Goal: Transaction & Acquisition: Obtain resource

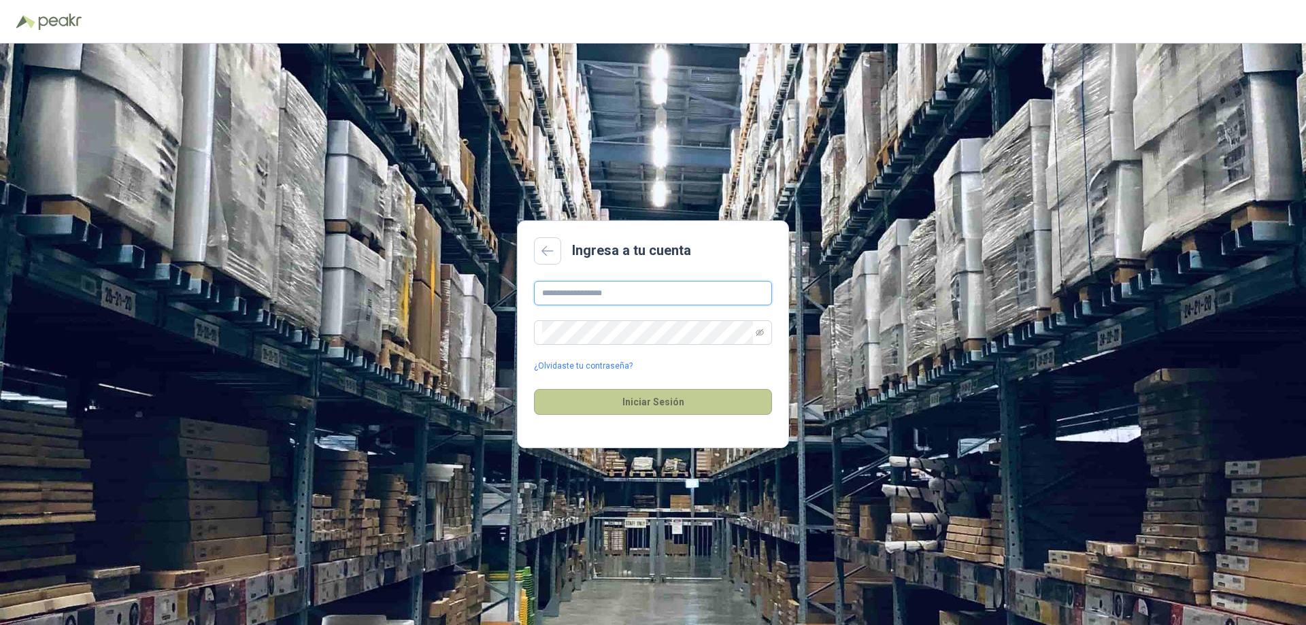
type input "**********"
click at [625, 402] on button "Iniciar Sesión" at bounding box center [653, 402] width 238 height 26
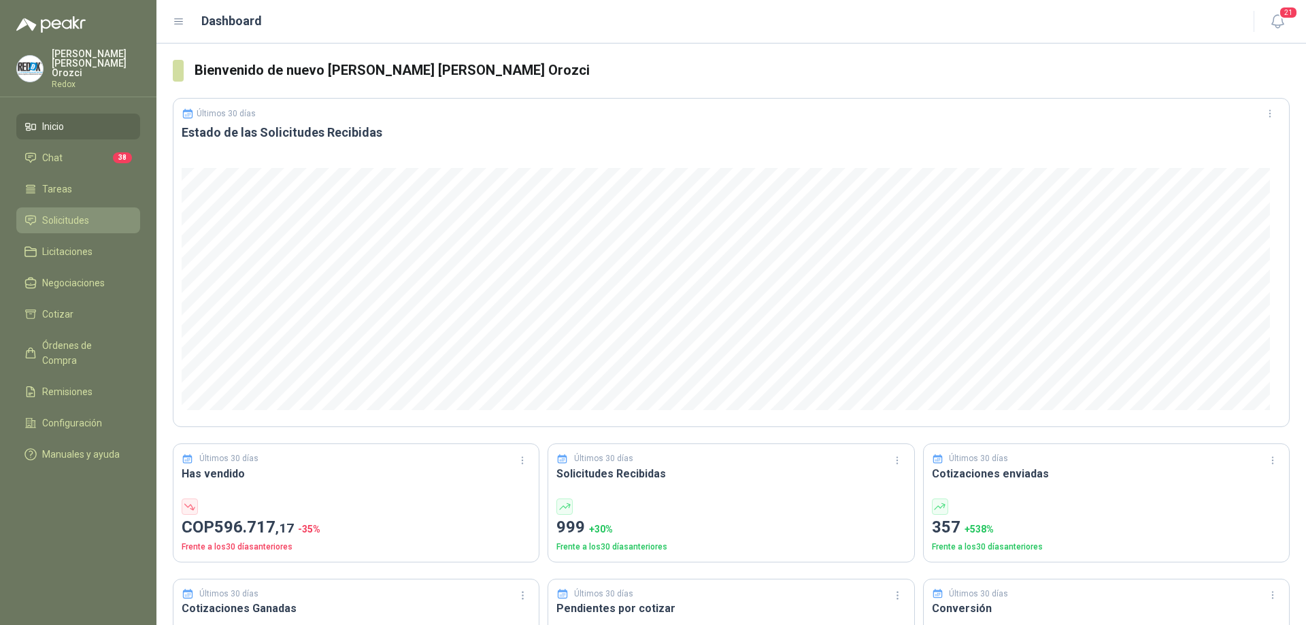
click at [63, 213] on span "Solicitudes" at bounding box center [65, 220] width 47 height 15
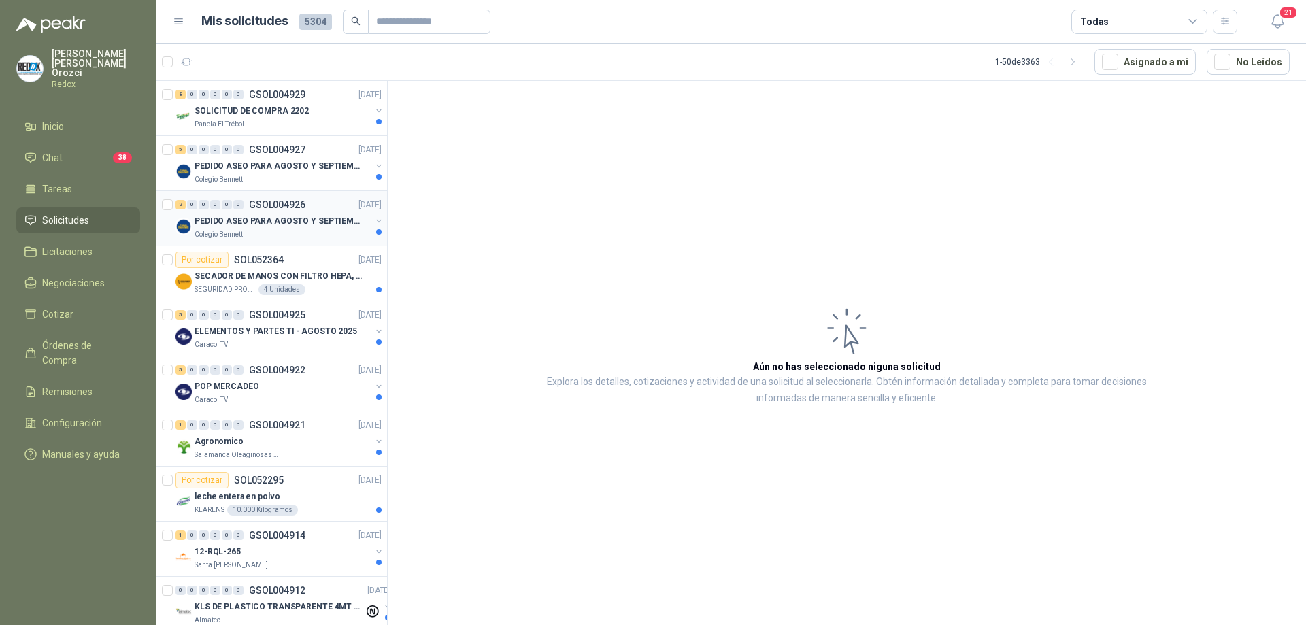
click at [264, 235] on div "Colegio Bennett" at bounding box center [283, 234] width 176 height 11
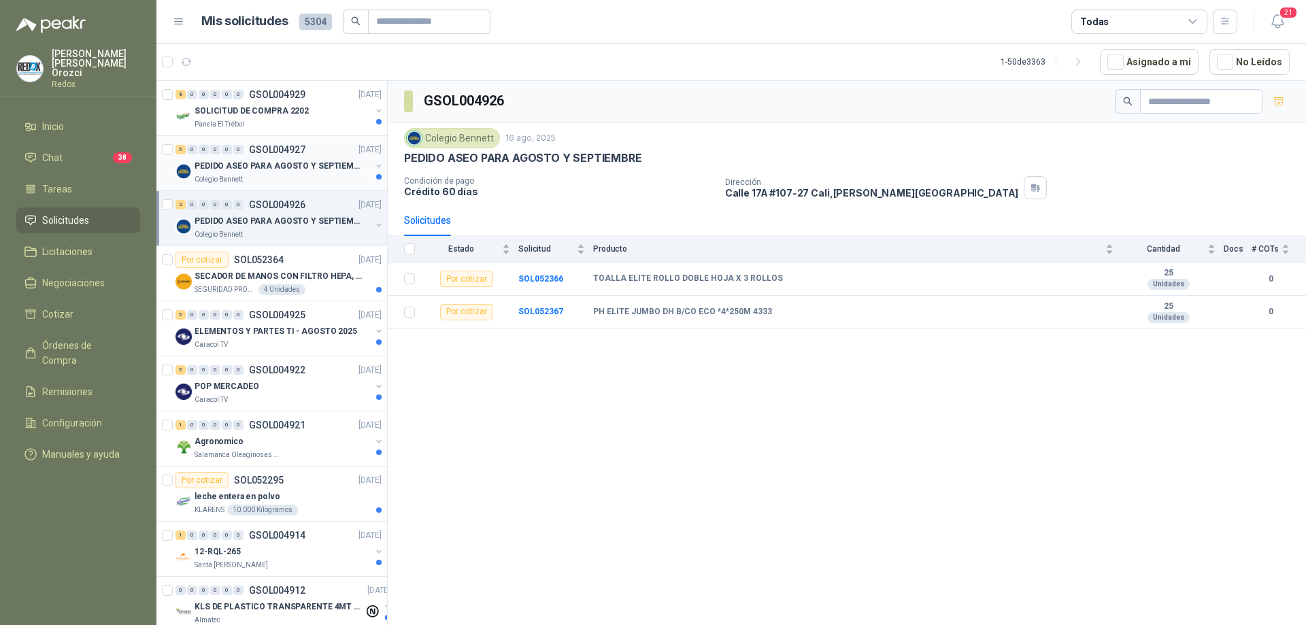
click at [265, 175] on div "Colegio Bennett" at bounding box center [283, 179] width 176 height 11
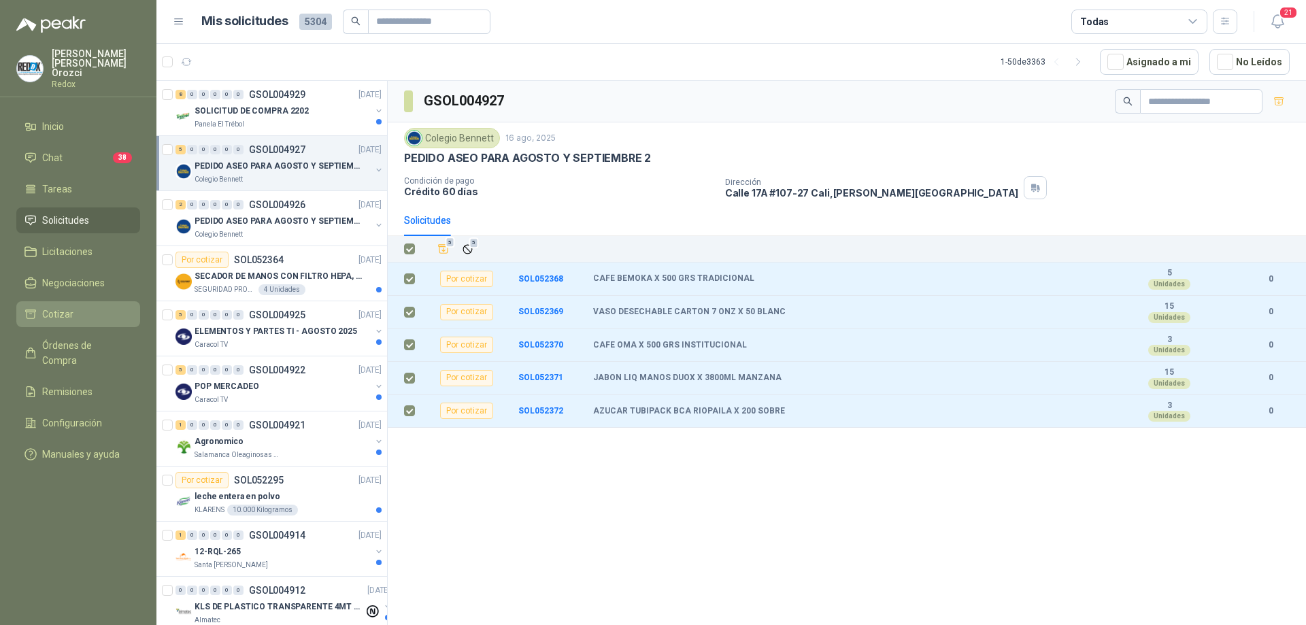
click at [85, 307] on li "Cotizar" at bounding box center [77, 314] width 107 height 15
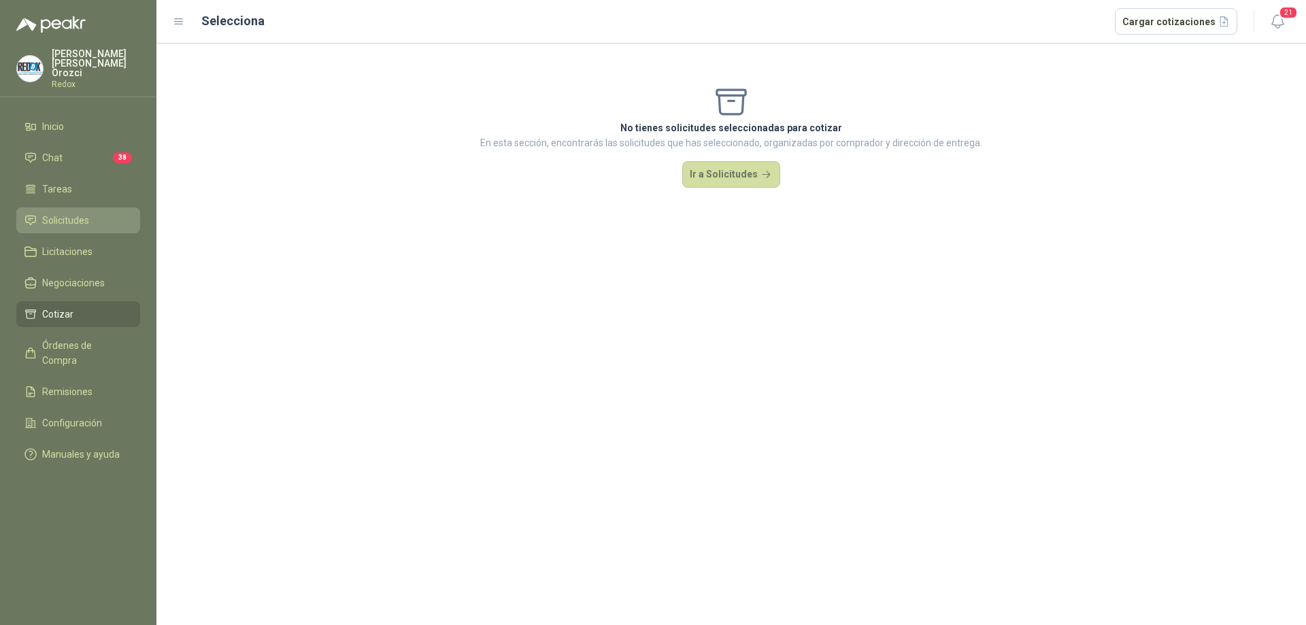
click at [82, 213] on span "Solicitudes" at bounding box center [65, 220] width 47 height 15
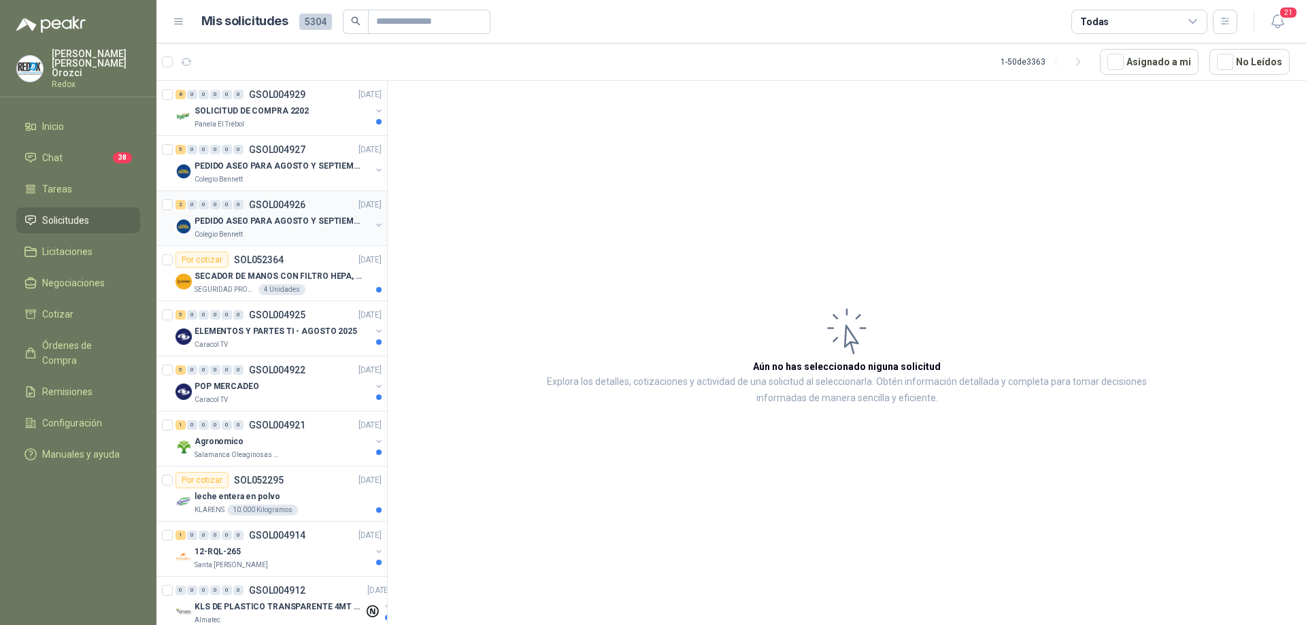
click at [295, 235] on div "Colegio Bennett" at bounding box center [283, 234] width 176 height 11
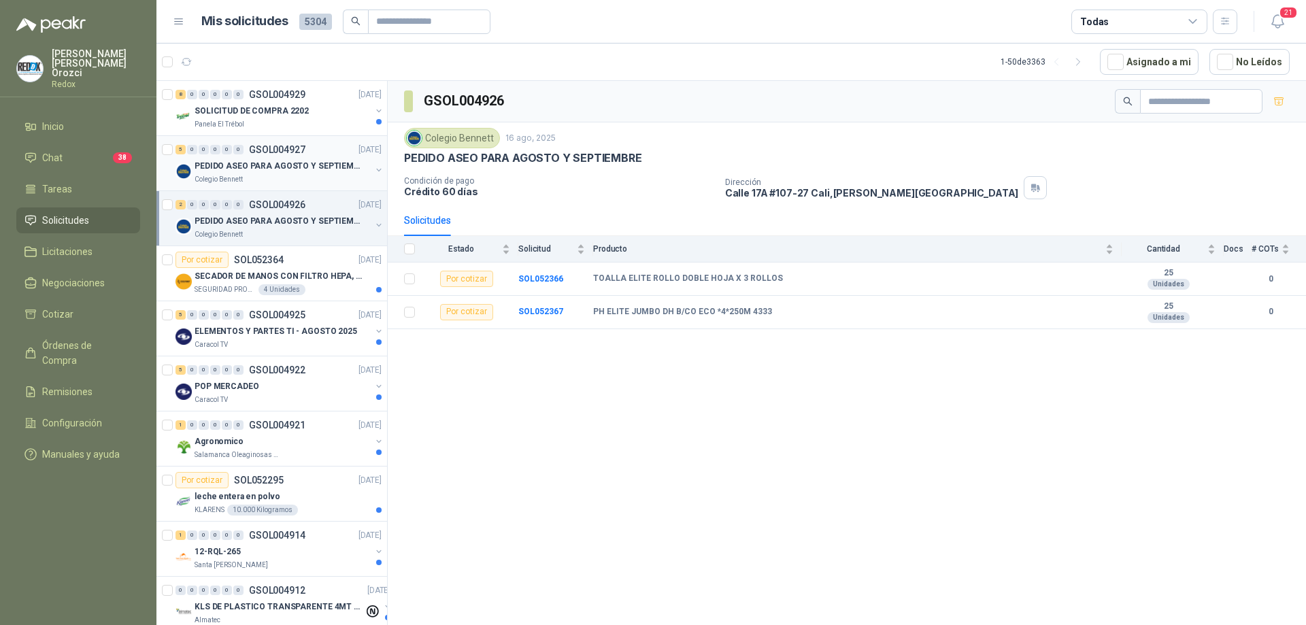
click at [278, 181] on div "Colegio Bennett" at bounding box center [283, 179] width 176 height 11
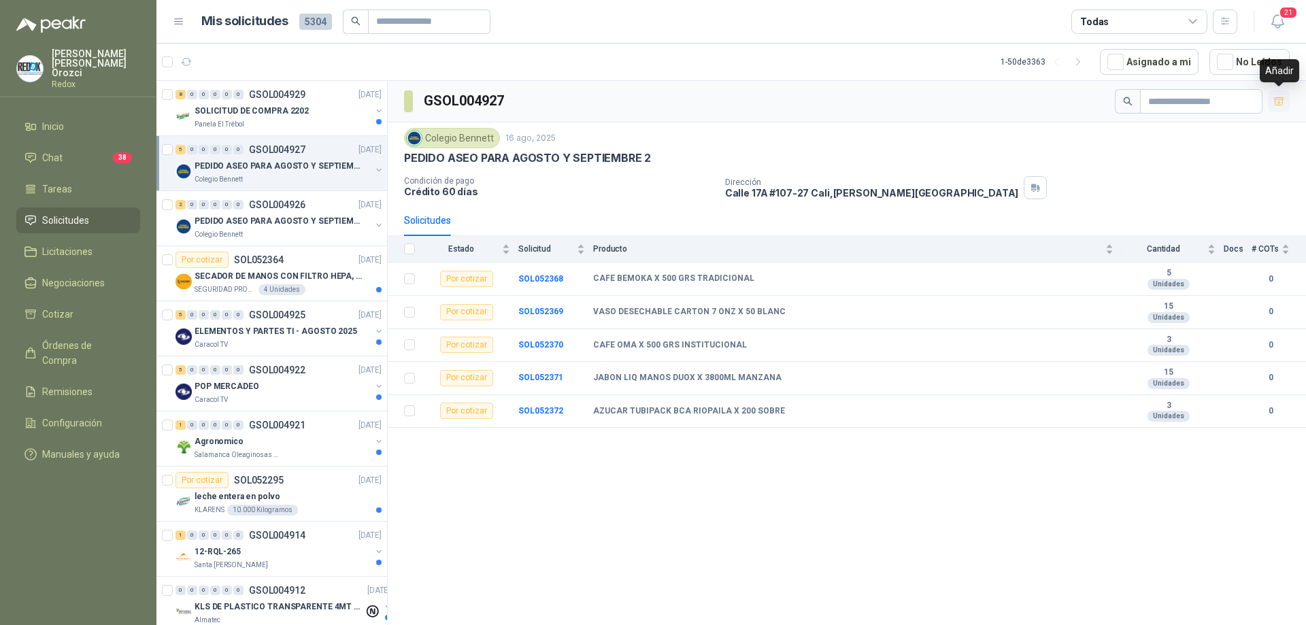
click at [1283, 101] on icon "button" at bounding box center [1279, 100] width 10 height 7
click at [1280, 101] on icon "button" at bounding box center [1279, 102] width 8 height 5
click at [1280, 101] on icon "button" at bounding box center [1279, 102] width 12 height 12
click at [75, 312] on li "Cotizar 5" at bounding box center [77, 314] width 107 height 15
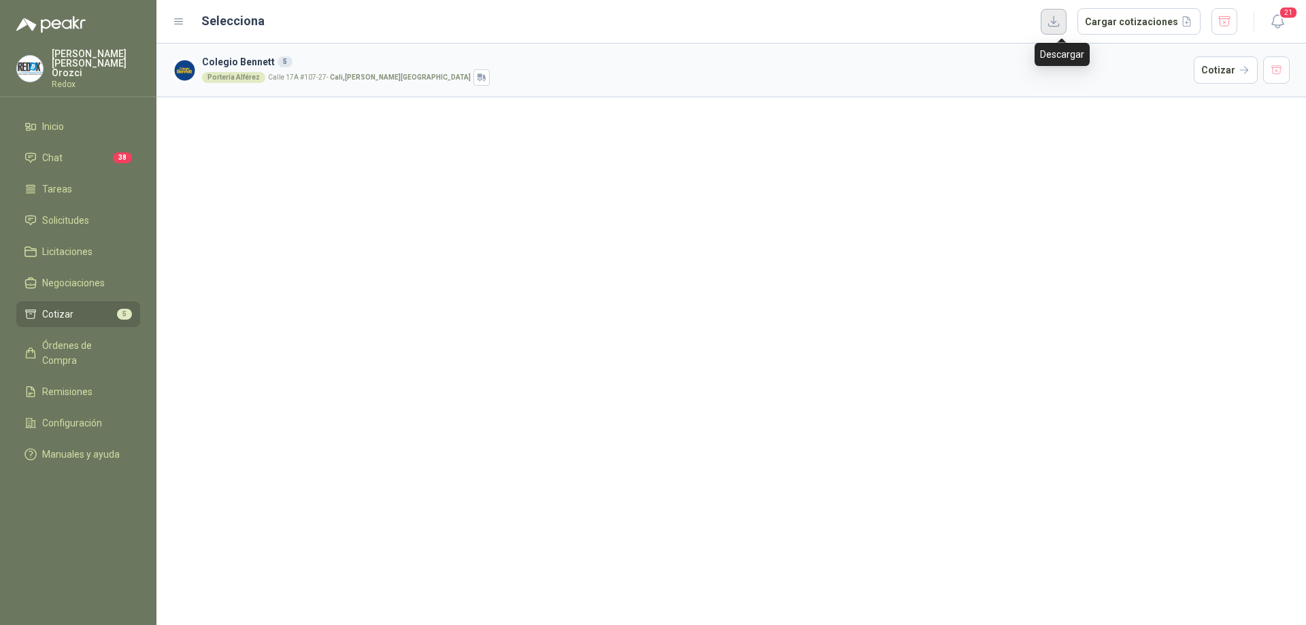
click at [1053, 27] on button "button" at bounding box center [1054, 22] width 26 height 26
click at [1163, 24] on button "Cargar cotizaciones" at bounding box center [1138, 21] width 123 height 27
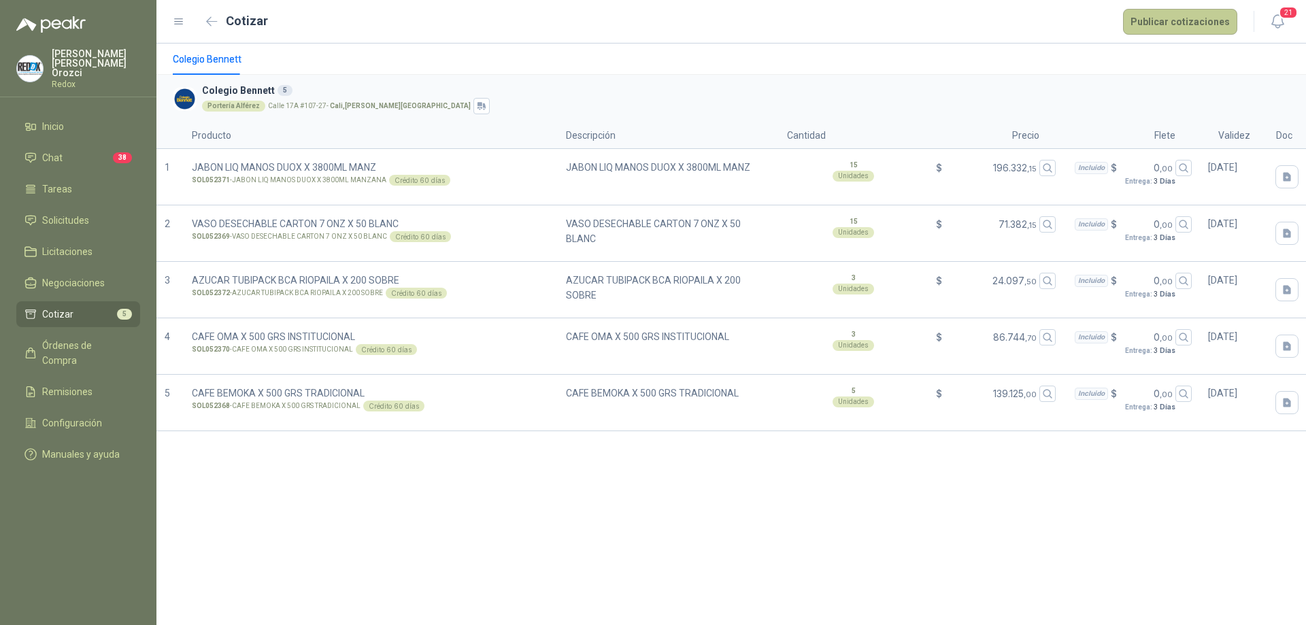
click at [1178, 27] on button "Publicar cotizaciones" at bounding box center [1180, 22] width 114 height 26
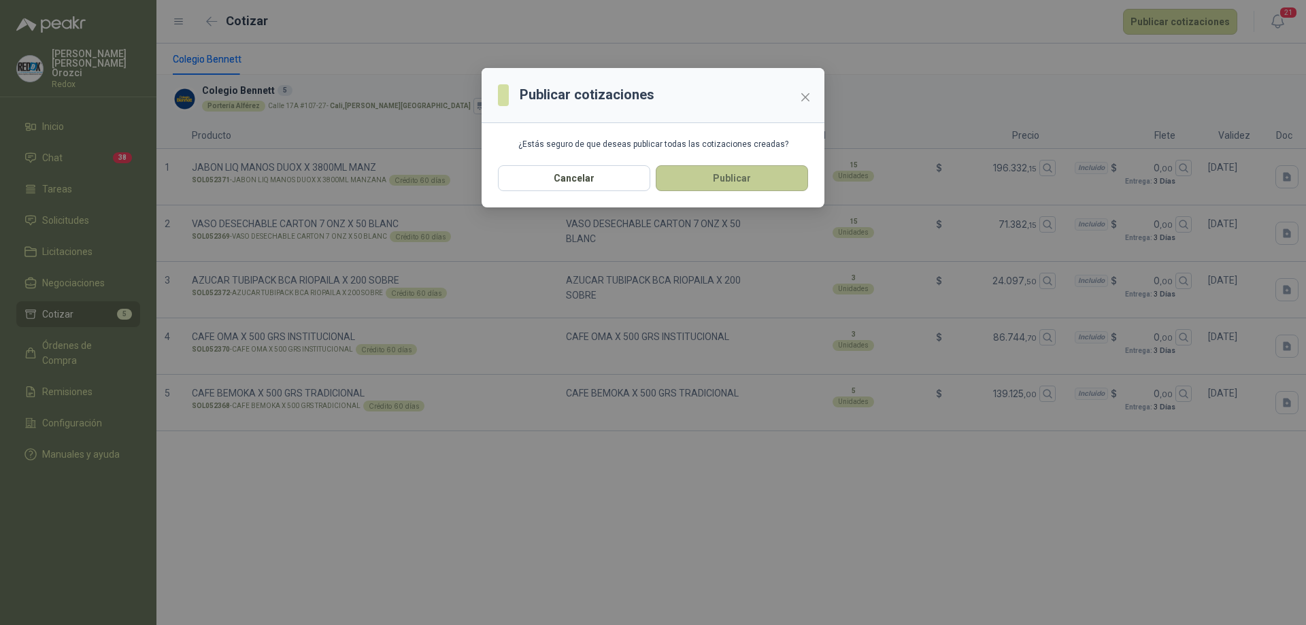
click at [703, 180] on button "Publicar" at bounding box center [732, 178] width 152 height 26
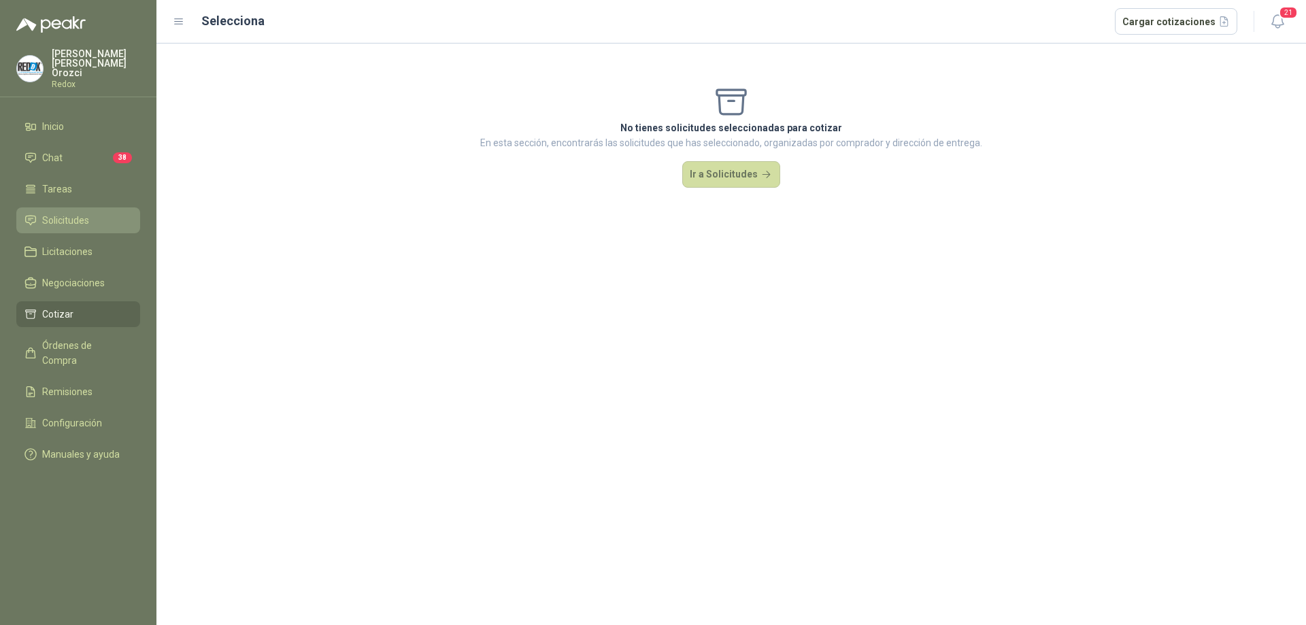
click at [78, 213] on span "Solicitudes" at bounding box center [65, 220] width 47 height 15
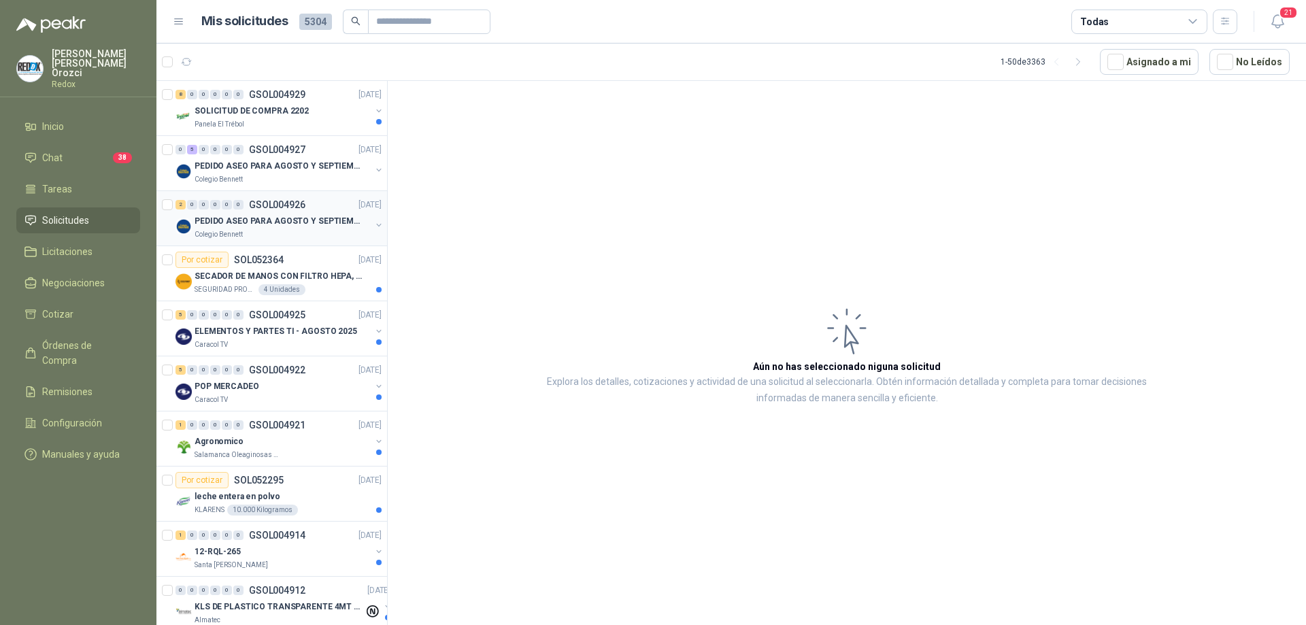
click at [312, 236] on div "Colegio Bennett" at bounding box center [283, 234] width 176 height 11
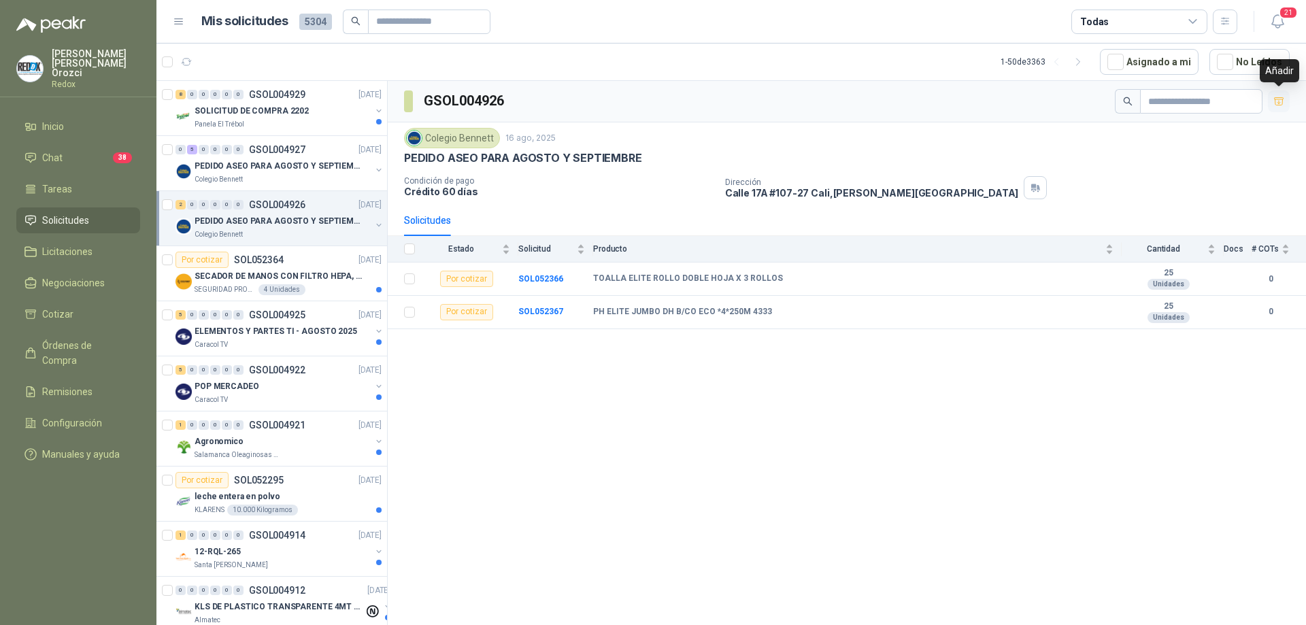
click at [1276, 99] on icon "button" at bounding box center [1279, 100] width 10 height 7
click at [1276, 99] on icon "button" at bounding box center [1279, 102] width 12 height 12
click at [1276, 99] on icon "button" at bounding box center [1279, 100] width 10 height 7
click at [1277, 97] on icon "button" at bounding box center [1279, 98] width 10 height 2
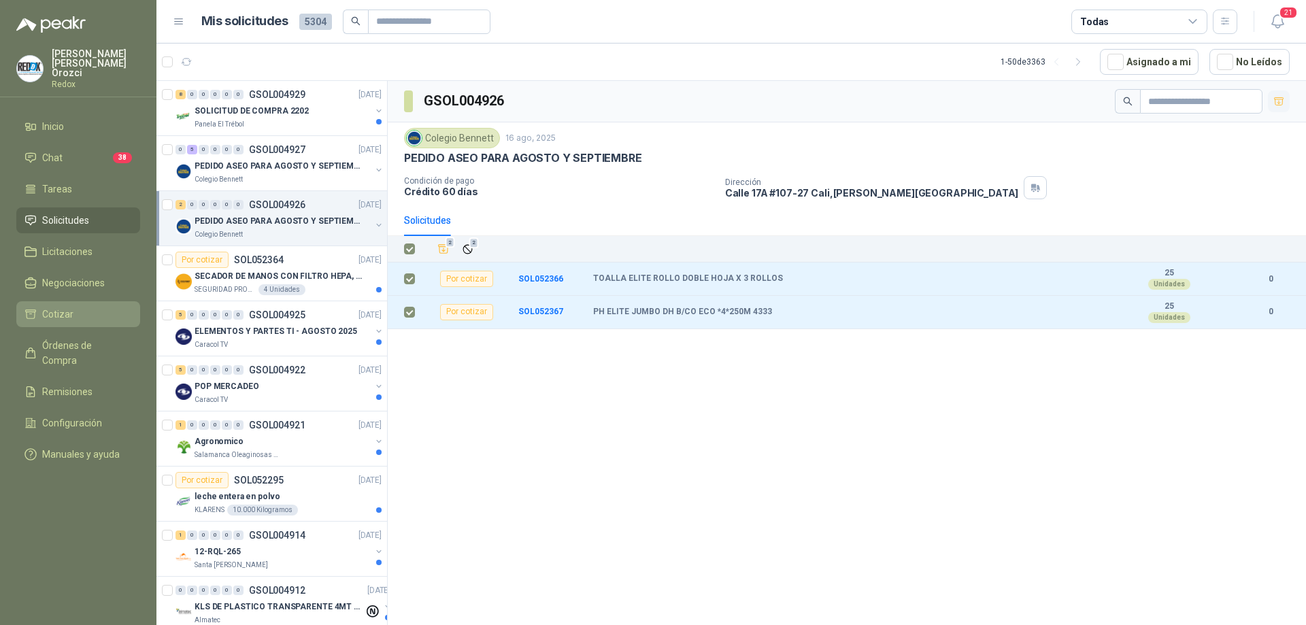
click at [48, 311] on span "Cotizar" at bounding box center [57, 314] width 31 height 15
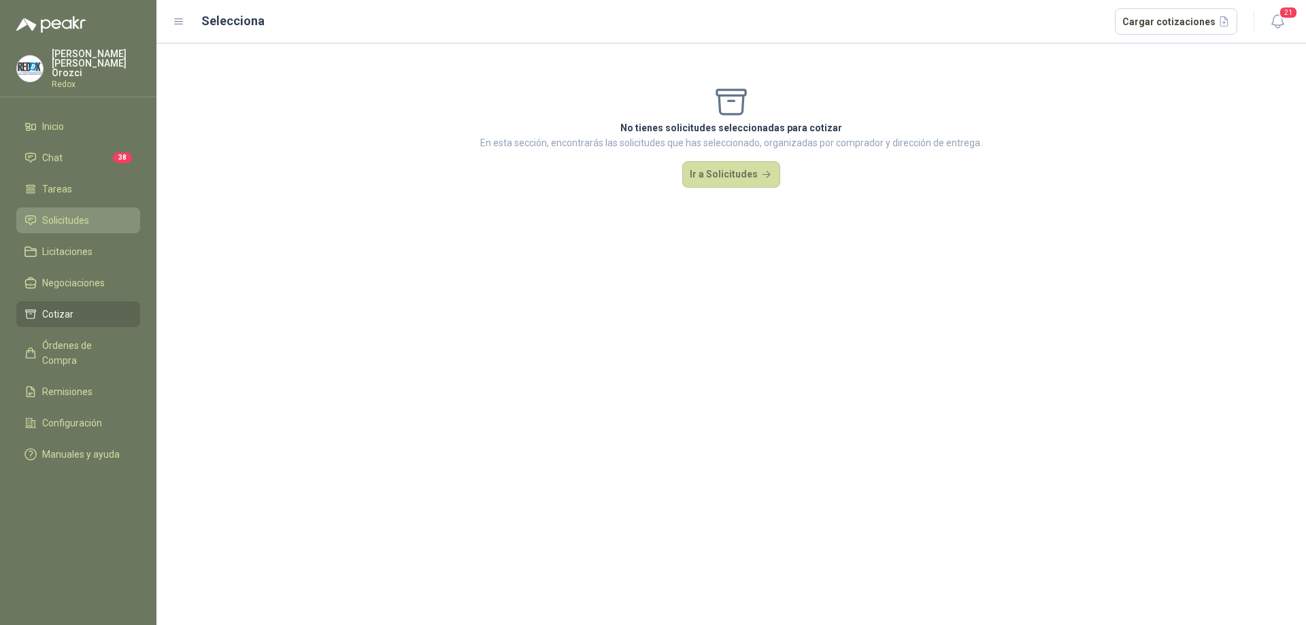
click at [69, 213] on span "Solicitudes" at bounding box center [65, 220] width 47 height 15
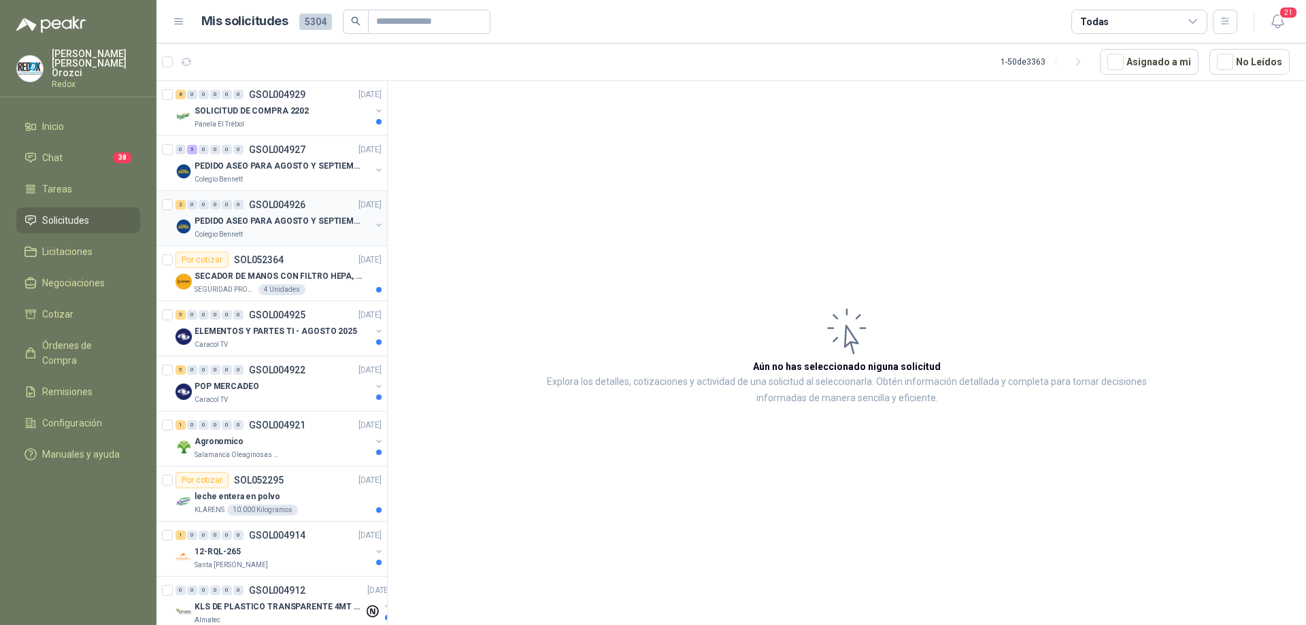
click at [284, 234] on div "Colegio Bennett" at bounding box center [283, 234] width 176 height 11
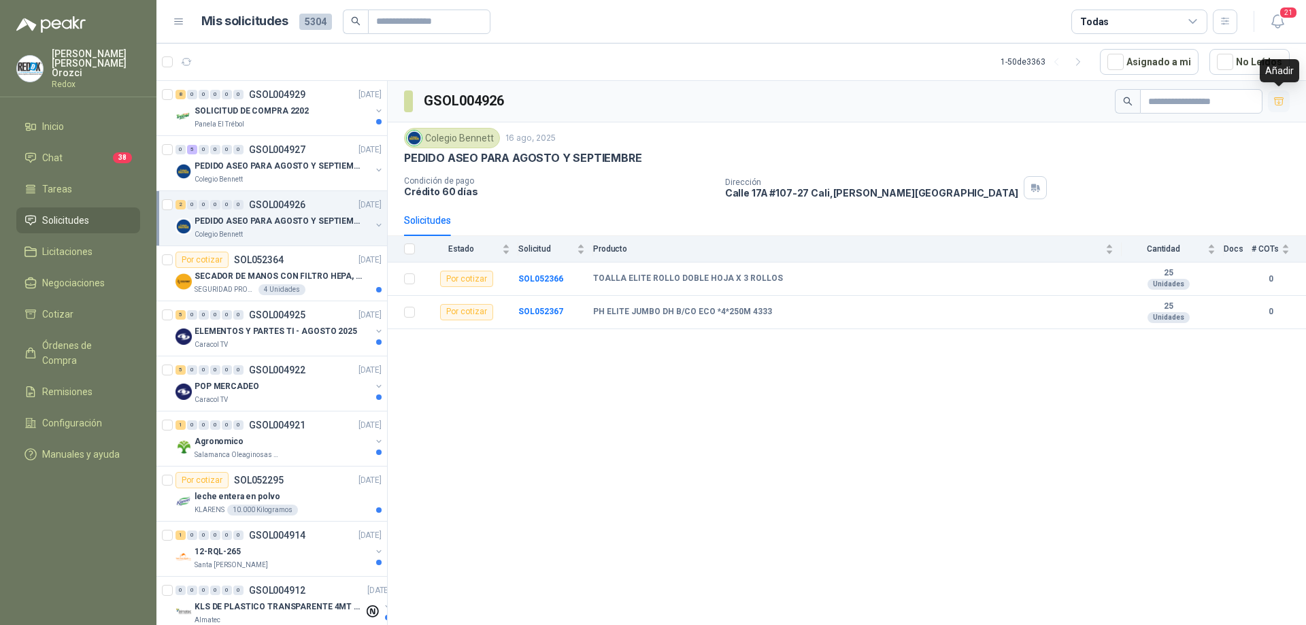
click at [1275, 103] on icon "button" at bounding box center [1279, 100] width 10 height 7
click at [1275, 103] on icon "button" at bounding box center [1279, 102] width 8 height 5
click at [1275, 103] on icon "button" at bounding box center [1279, 100] width 10 height 7
click at [82, 307] on li "Cotizar 2" at bounding box center [77, 314] width 107 height 15
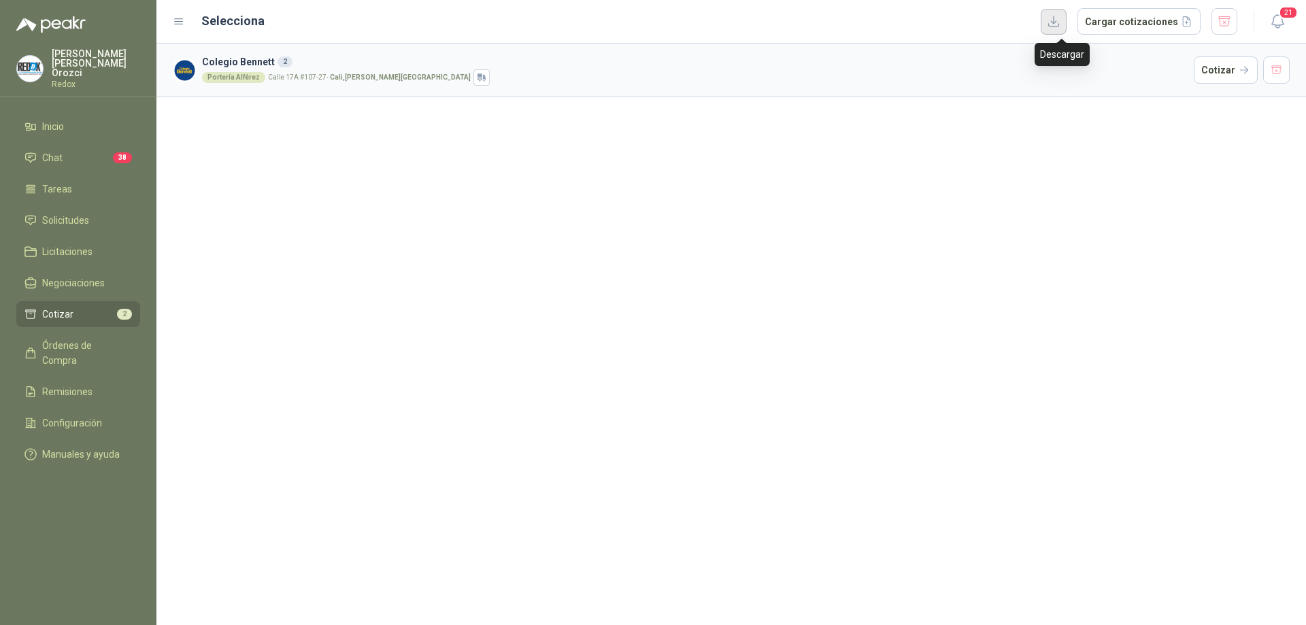
click at [1061, 27] on button "button" at bounding box center [1054, 22] width 26 height 26
click at [1149, 16] on button "Cargar cotizaciones" at bounding box center [1138, 21] width 123 height 27
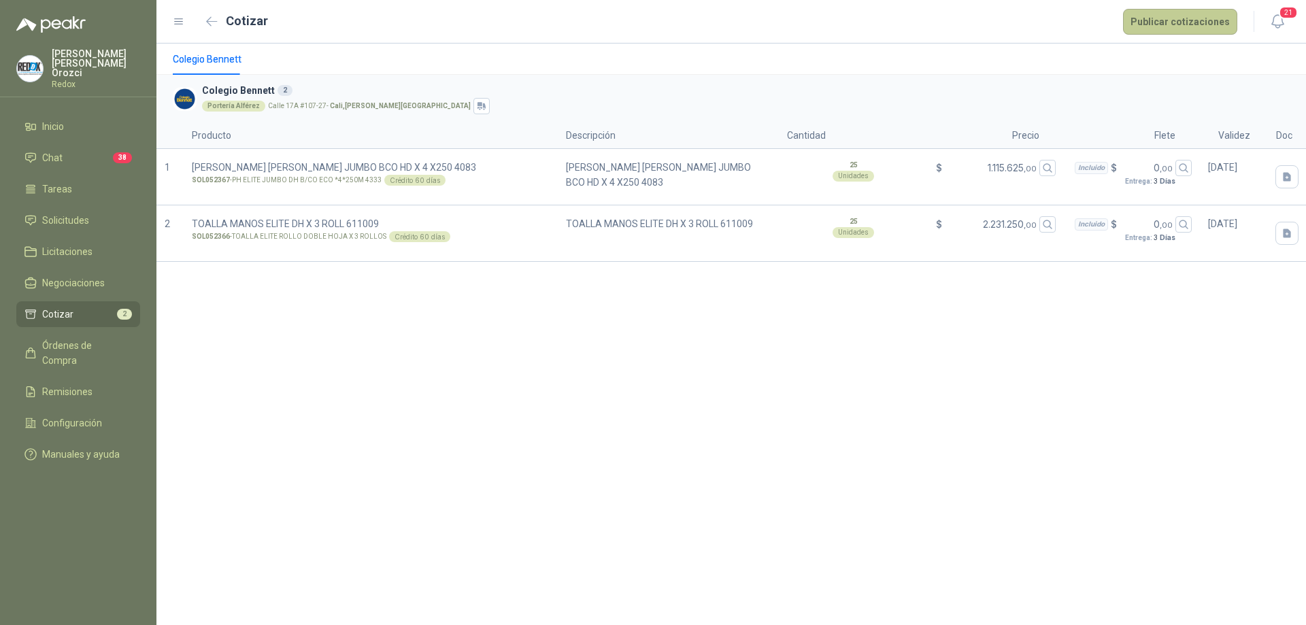
click at [1156, 17] on button "Publicar cotizaciones" at bounding box center [1180, 22] width 114 height 26
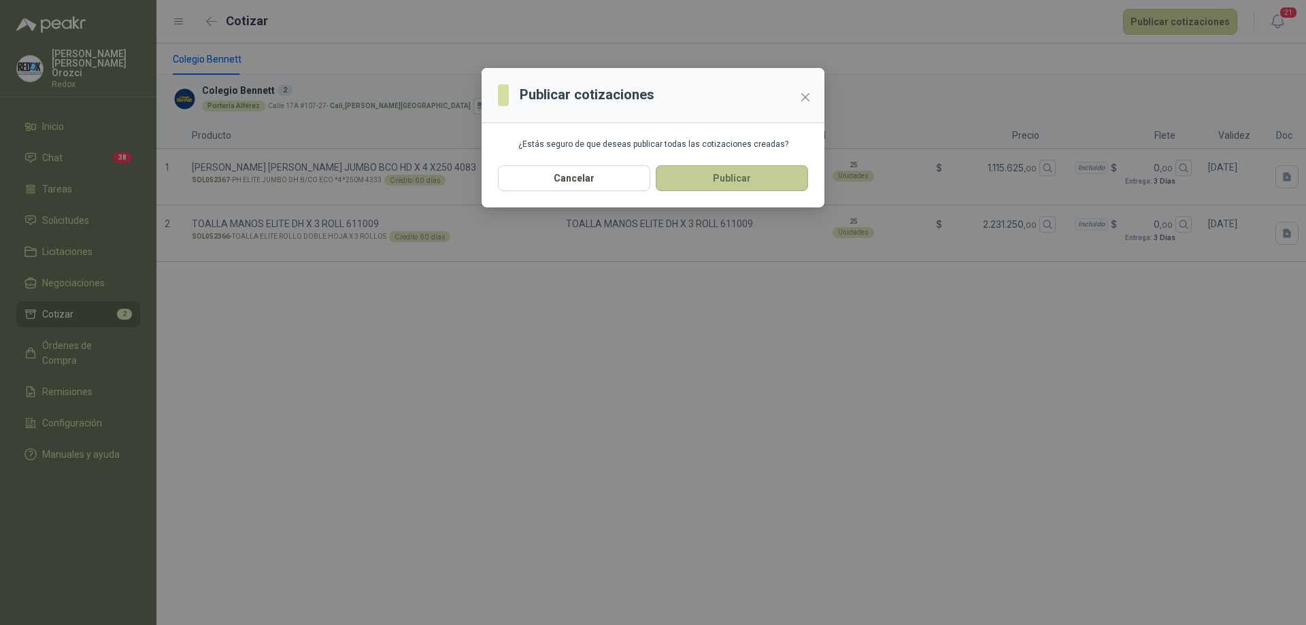
click at [750, 180] on button "Publicar" at bounding box center [732, 178] width 152 height 26
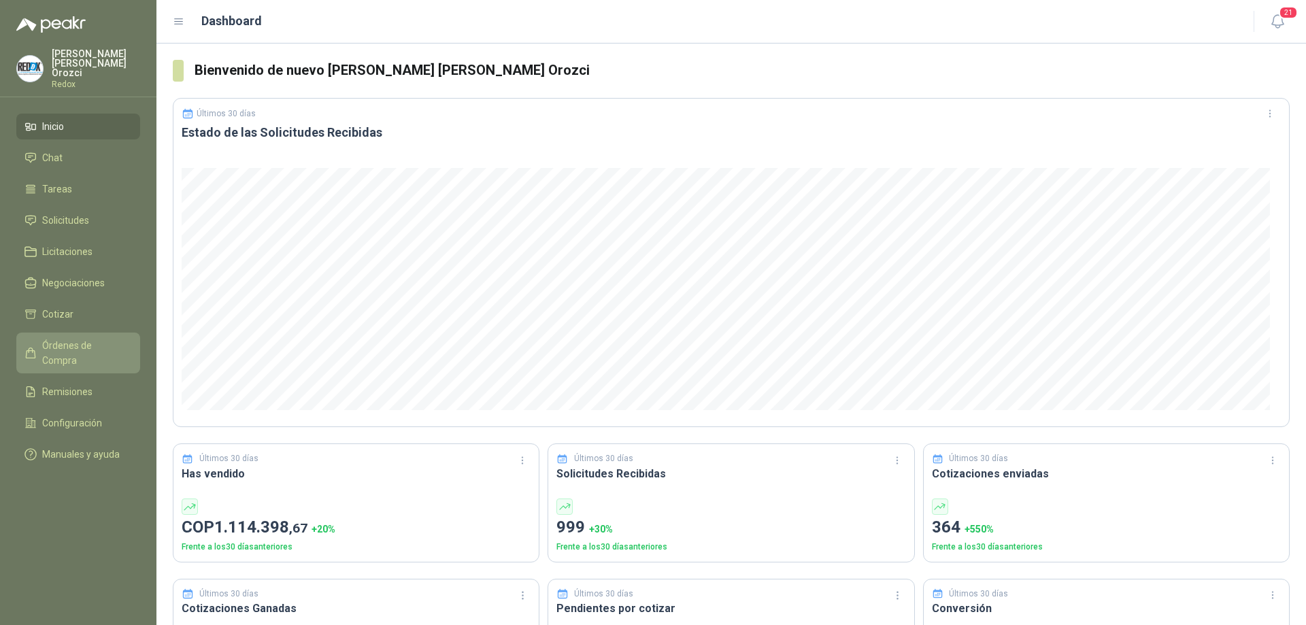
click at [80, 339] on span "Órdenes de Compra" at bounding box center [84, 353] width 85 height 30
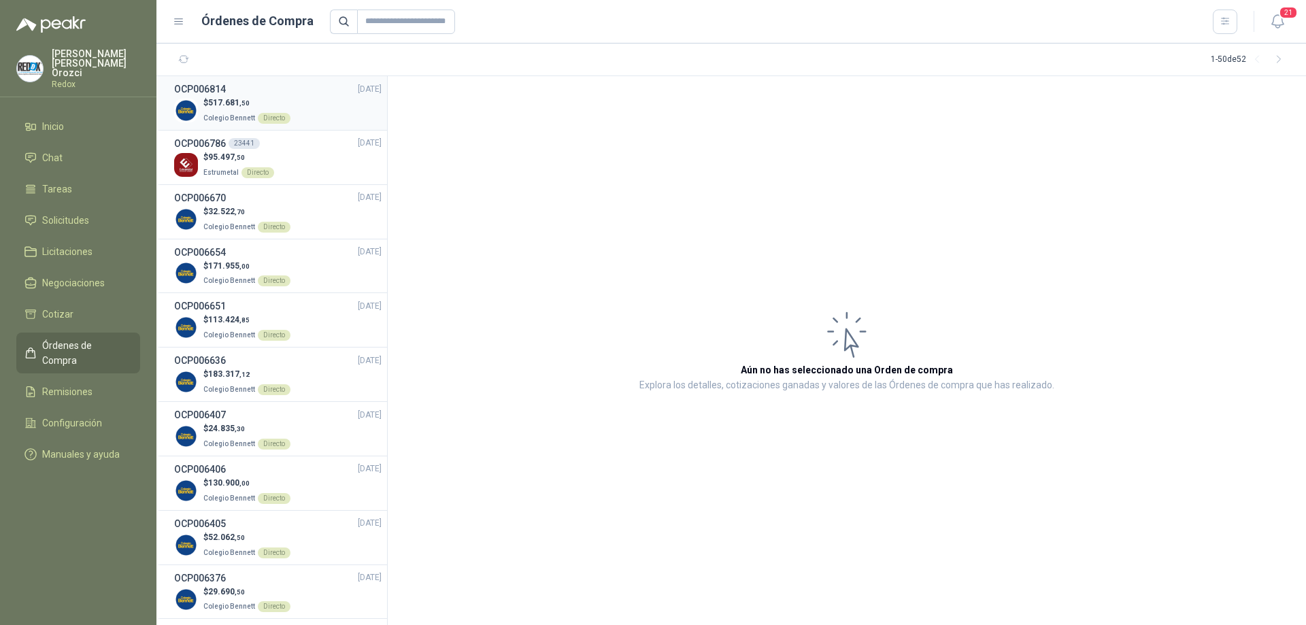
click at [238, 126] on li "OCP006814 19/08/25 $ 517.681 ,50 Colegio Bennett Directo" at bounding box center [271, 103] width 231 height 54
click at [309, 116] on div "$ 517.681 ,50 Colegio Bennett Directo" at bounding box center [277, 111] width 207 height 28
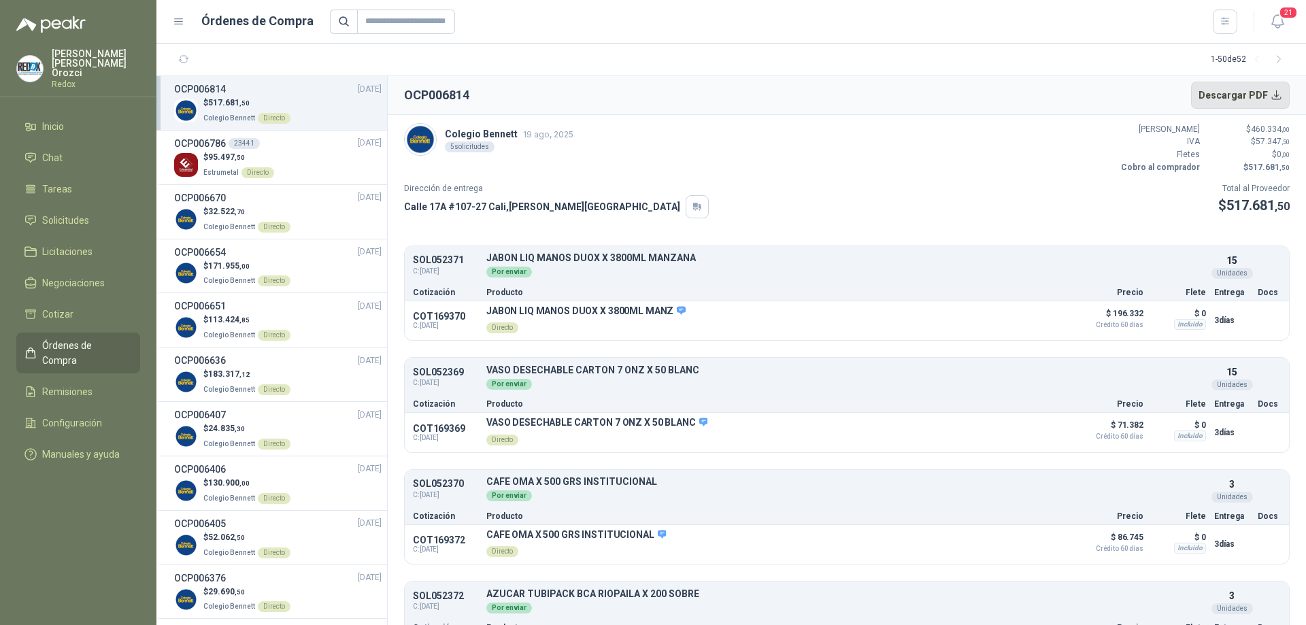
click at [1229, 93] on button "Descargar PDF" at bounding box center [1240, 95] width 99 height 27
click at [48, 120] on span "Inicio" at bounding box center [53, 126] width 22 height 15
